Goal: Task Accomplishment & Management: Use online tool/utility

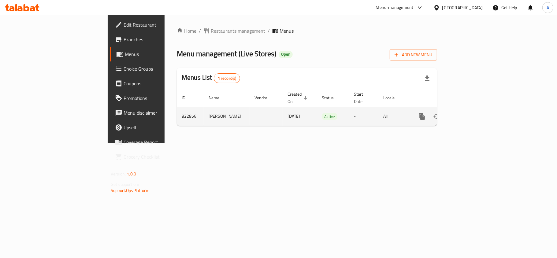
click at [470, 113] on icon "enhanced table" at bounding box center [466, 116] width 7 height 7
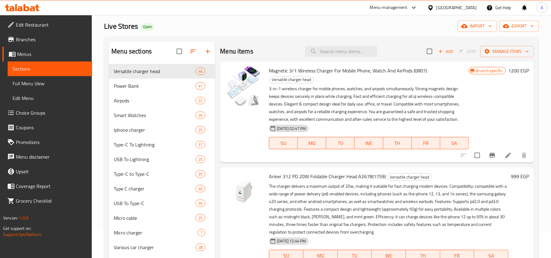
scroll to position [41, 0]
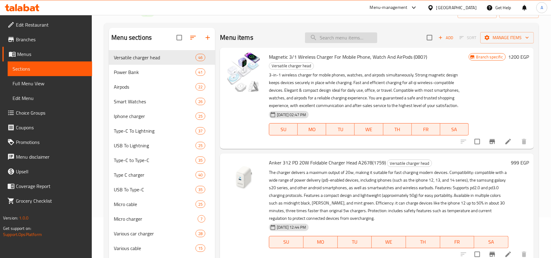
click at [321, 40] on input "search" at bounding box center [341, 37] width 72 height 11
paste input "Power Bank Wireless From X Skut 22.5 Watt Whatsapp Poench With Type C Port And …"
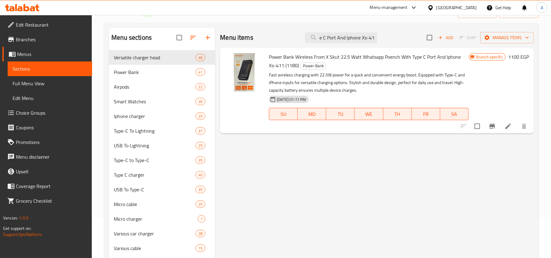
click at [494, 130] on button "Branch-specific-item" at bounding box center [492, 126] width 15 height 15
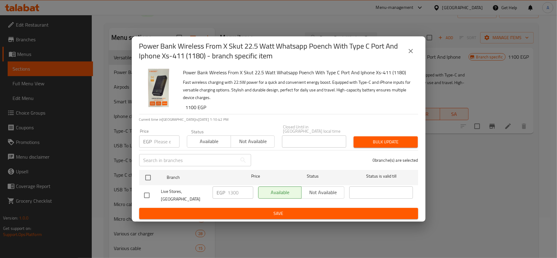
click at [407, 58] on button "close" at bounding box center [411, 51] width 15 height 15
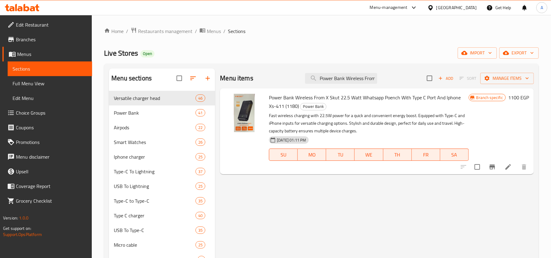
click at [331, 92] on div "Power Bank Wireless From X Skut 22.5 Watt Whatsapp Poench With Type C Port And …" at bounding box center [368, 131] width 204 height 81
click at [337, 76] on input "Power Bank Wireless From X Skut 22.5 Watt Whatsapp Poench With Type C Port And …" at bounding box center [341, 78] width 72 height 11
paste input "X-[PERSON_NAME] 22.5W Wireless Power Bank With Type-C Port And IPhone Port XS-4…"
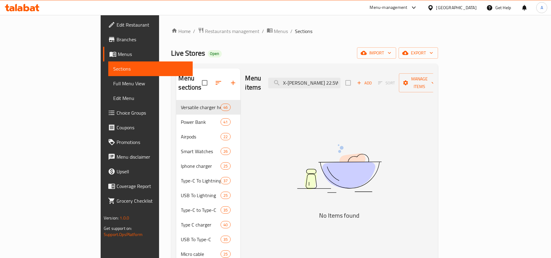
type input "X-[PERSON_NAME] 22.5W Wireless Power Bank With Type-C Port And IPhone Port XS-4…"
click at [339, 80] on input "X-[PERSON_NAME] 22.5W Wireless Power Bank With Type-C Port And IPhone Port XS-4…" at bounding box center [304, 83] width 72 height 11
click at [324, 81] on input "X-[PERSON_NAME] 22.5W Wireless Power Bank With Type-C Port And IPhone Port XS-4…" at bounding box center [304, 83] width 72 height 11
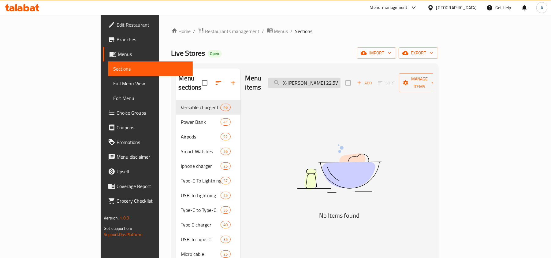
click at [324, 81] on input "X-[PERSON_NAME] 22.5W Wireless Power Bank With Type-C Port And IPhone Port XS-4…" at bounding box center [304, 83] width 72 height 11
click at [341, 78] on input "X-[PERSON_NAME] 22.5W Wireless Power Bank With Type-C Port And IPhone Port XS-4…" at bounding box center [304, 83] width 72 height 11
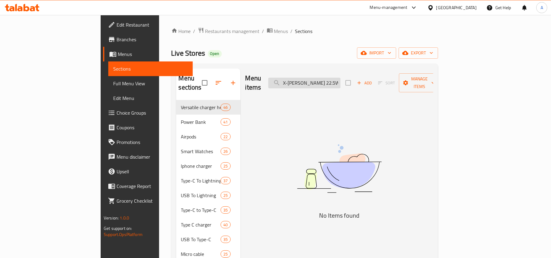
click at [341, 81] on input "X-[PERSON_NAME] 22.5W Wireless Power Bank With Type-C Port And IPhone Port XS-4…" at bounding box center [304, 83] width 72 height 11
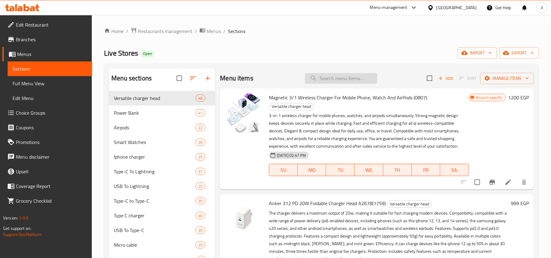
click at [336, 81] on input "search" at bounding box center [341, 78] width 72 height 11
paste input "Power Bank With Type-C Port"
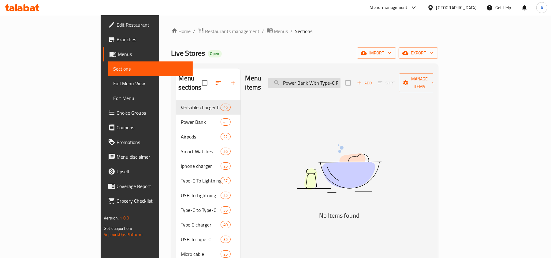
click at [341, 78] on input "Power Bank With Type-C Port" at bounding box center [304, 83] width 72 height 11
paste input "reless From X Skut 22.5 Watt Whatsapp Poench With Type C Port And Iphone Xs-411"
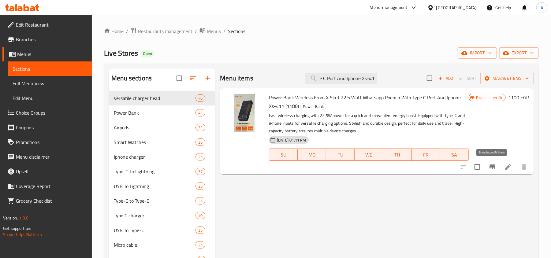
type input "Power Bank Wireless From X Skut 22.5 Watt Whatsapp Poench With Type C Port And …"
click at [488, 169] on button "Branch-specific-item" at bounding box center [492, 167] width 15 height 15
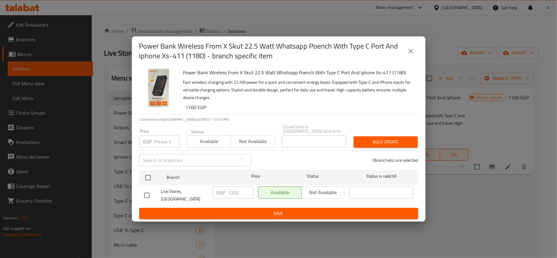
click at [411, 53] on icon "close" at bounding box center [410, 50] width 7 height 7
